Goal: Find specific page/section: Find specific page/section

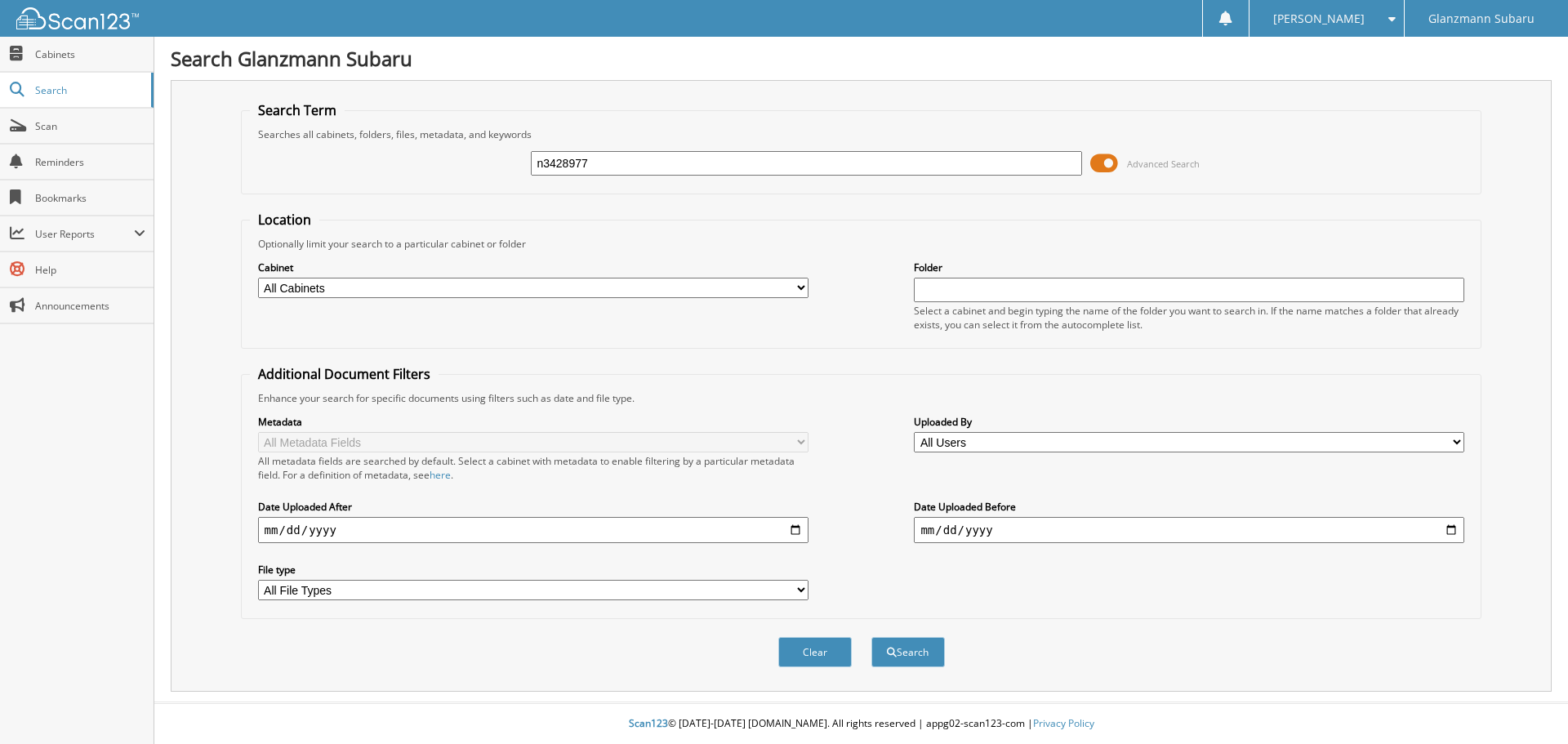
type input "n3428977"
click at [872, 637] on button "Search" at bounding box center [908, 652] width 73 height 31
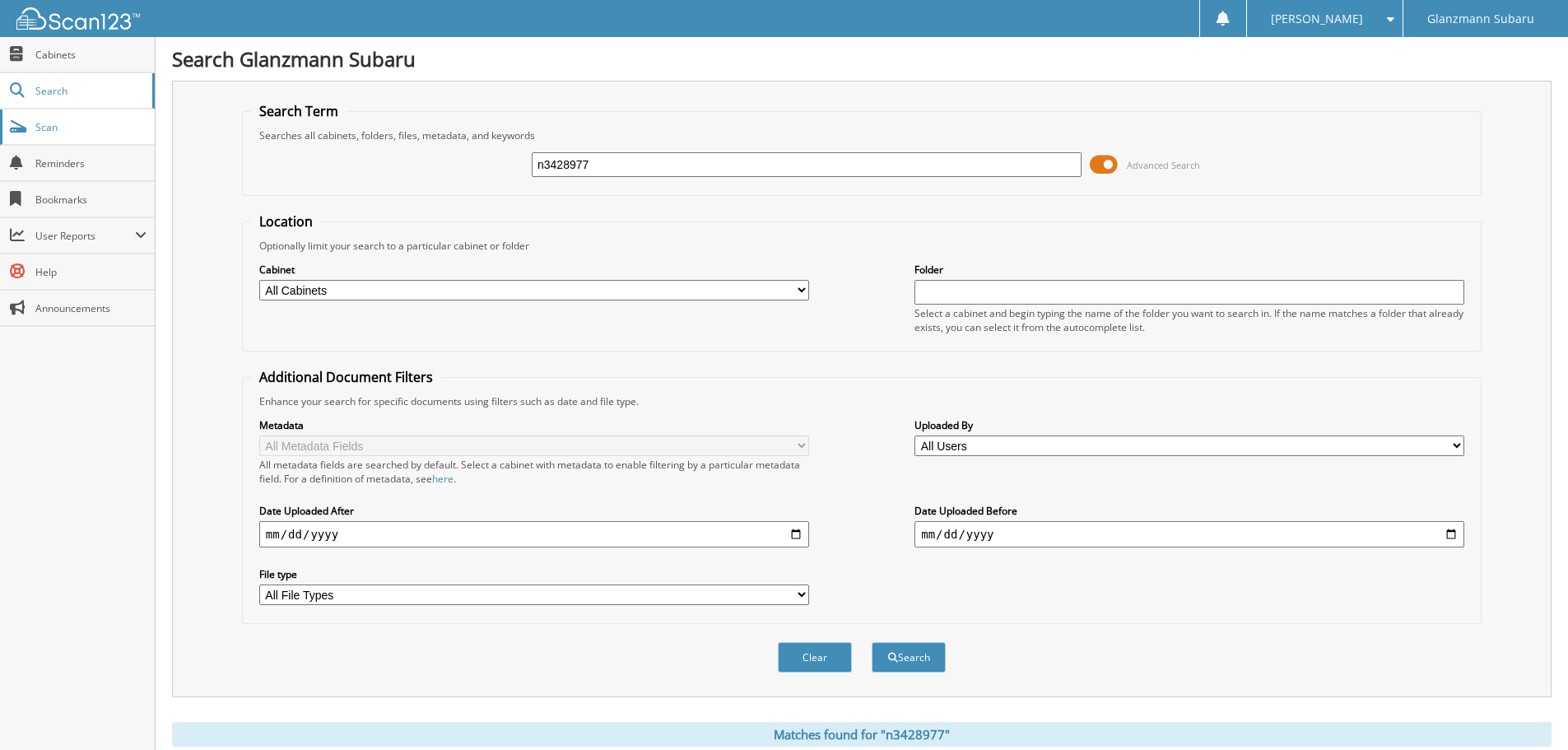
click at [41, 132] on span "Scan" at bounding box center [91, 127] width 111 height 14
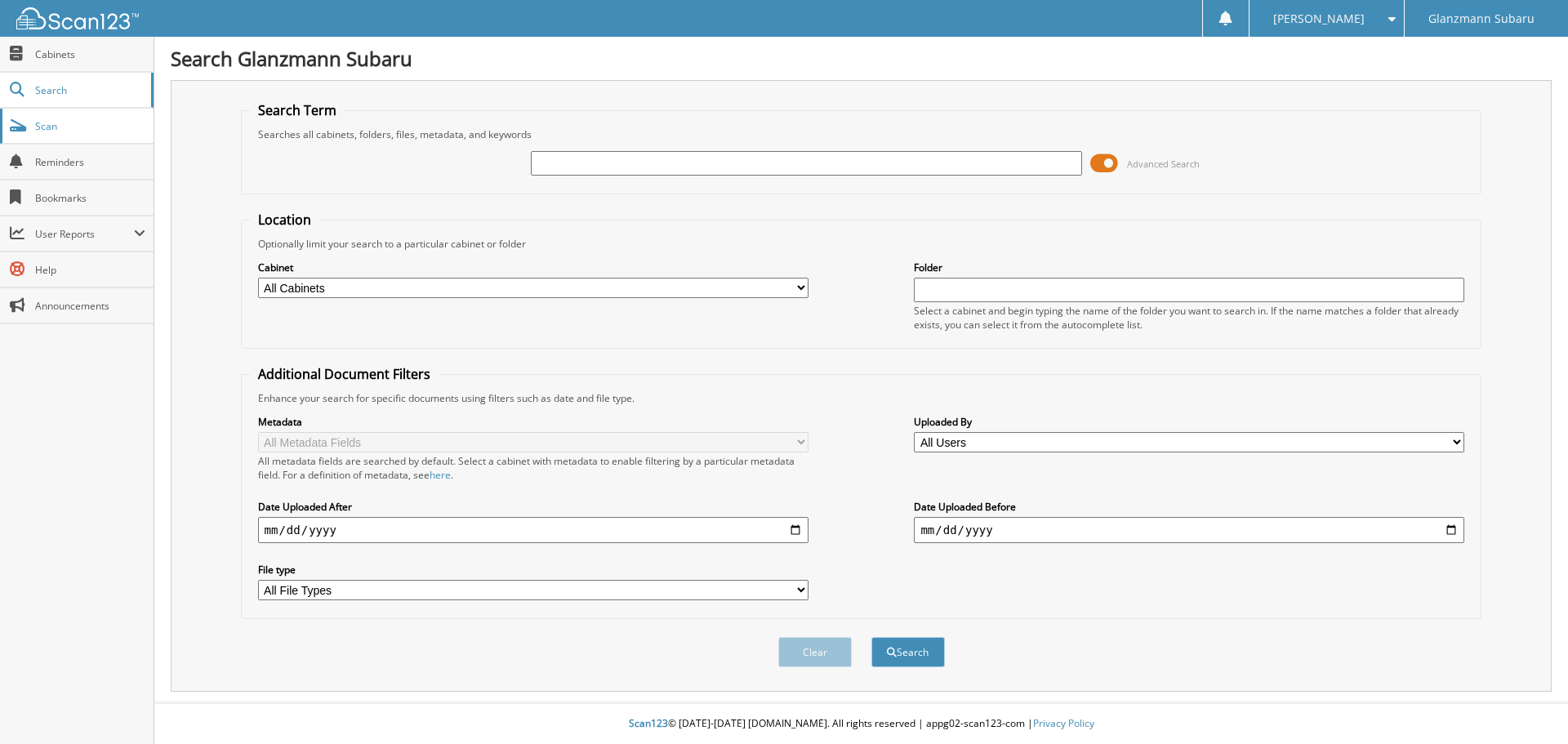
click at [86, 123] on span "Scan" at bounding box center [90, 126] width 110 height 14
